Goal: Information Seeking & Learning: Learn about a topic

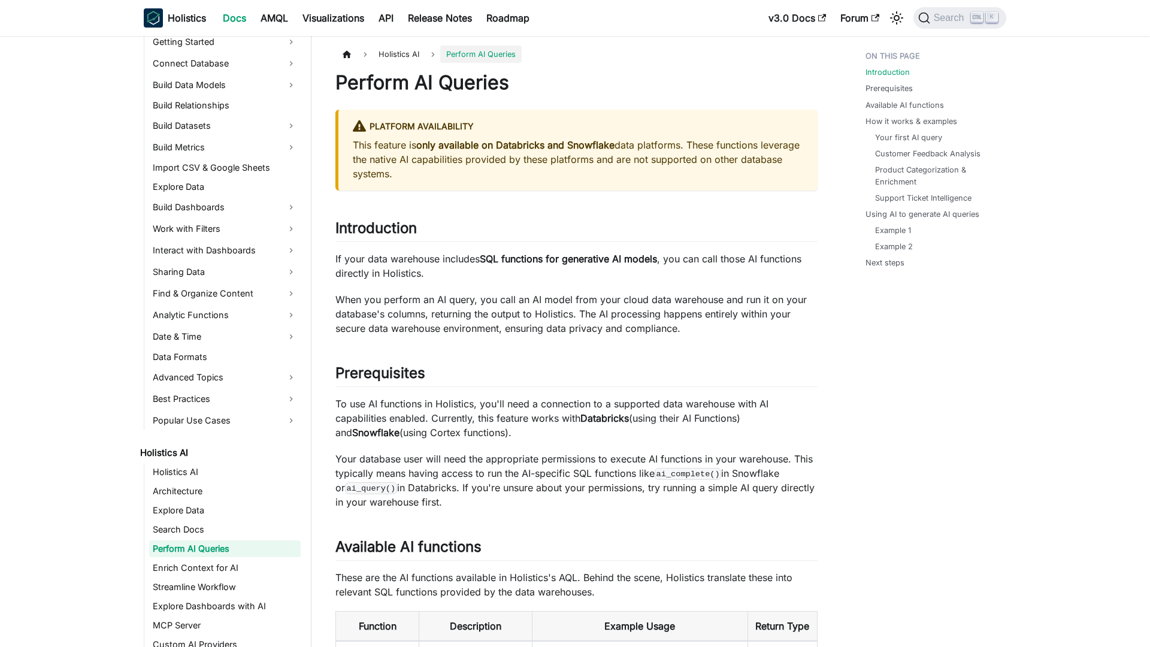
scroll to position [242, 0]
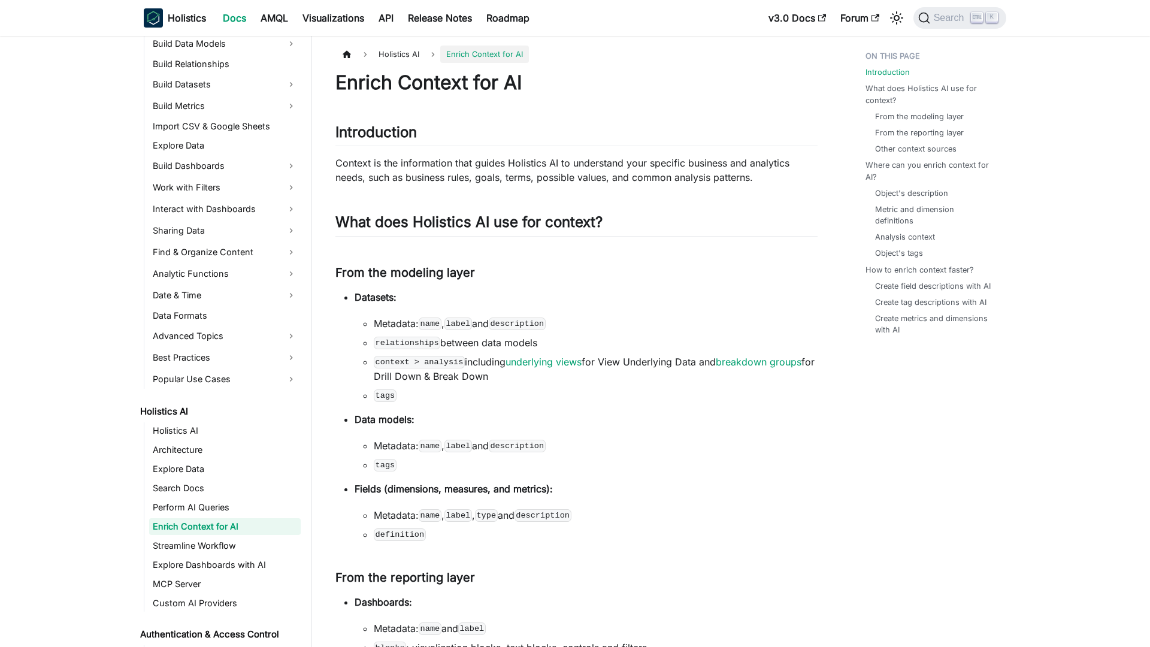
scroll to position [261, 0]
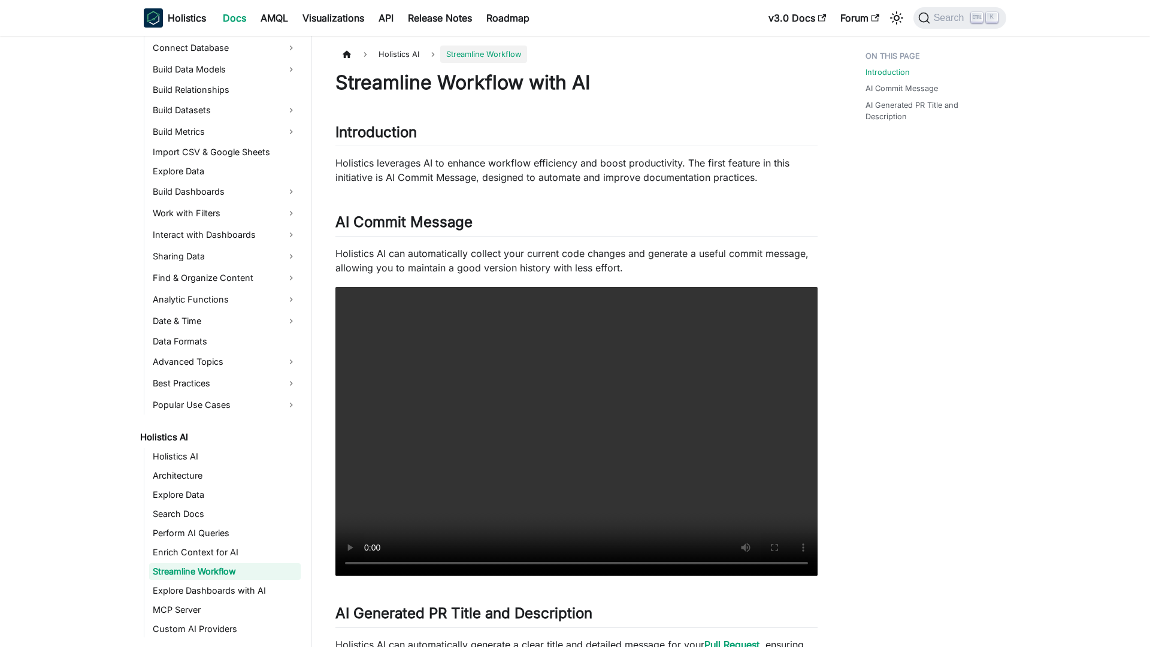
scroll to position [280, 0]
